Goal: Information Seeking & Learning: Understand process/instructions

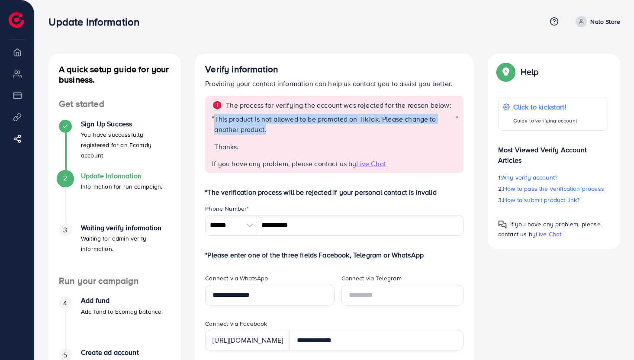
drag, startPoint x: 280, startPoint y: 132, endPoint x: 207, endPoint y: 126, distance: 73.0
click at [207, 126] on div "The process for verifying the account was rejected for the reason below: " This…" at bounding box center [334, 134] width 258 height 77
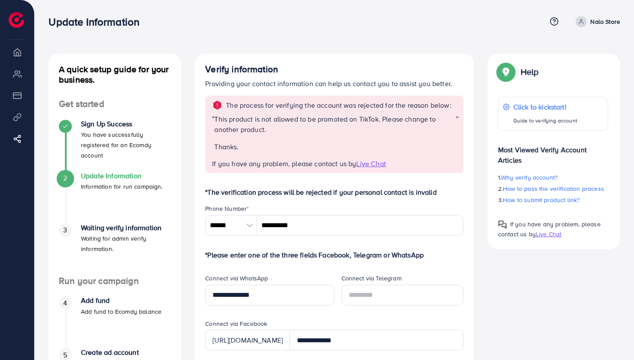
click at [286, 132] on p "This product is not allowed to be promoted on TikTok. Please change to another …" at bounding box center [335, 124] width 242 height 21
